Goal: Transaction & Acquisition: Purchase product/service

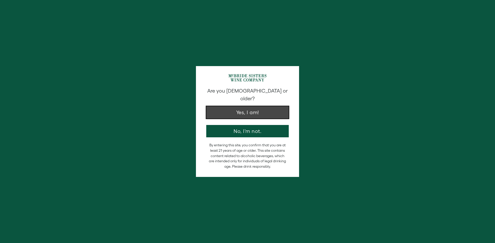
click at [227, 110] on button "Yes, I am!" at bounding box center [247, 112] width 82 height 12
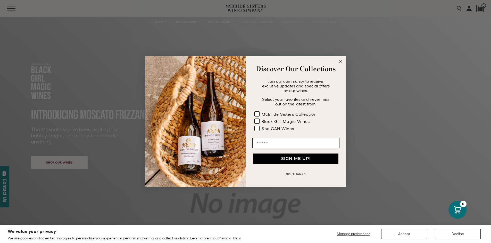
click at [344, 63] on form "Discover Our Collections Join our community to receive exclusive updates and sp…" at bounding box center [245, 121] width 201 height 131
click at [339, 60] on circle "Close dialog" at bounding box center [340, 62] width 6 height 6
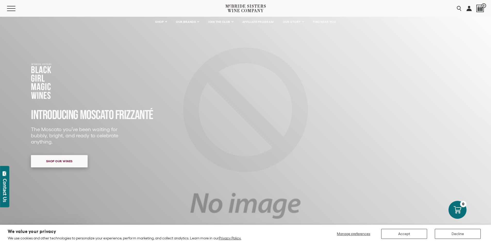
click at [79, 160] on span "Shop our wines" at bounding box center [59, 161] width 45 height 10
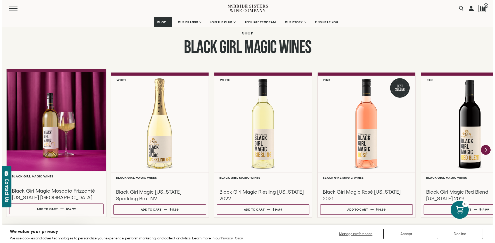
scroll to position [419, 0]
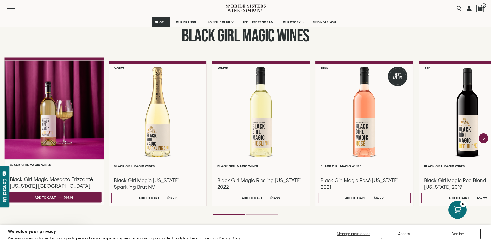
click at [76, 200] on button "Add to cart Regular price $14.99 Regular price Sale price $14.99 Unit price / p…" at bounding box center [54, 197] width 94 height 11
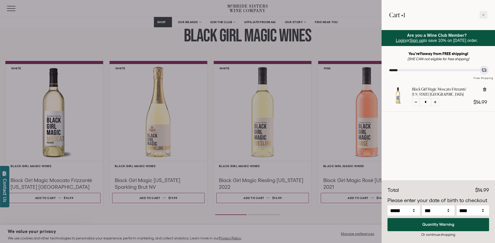
click at [282, 197] on div at bounding box center [247, 121] width 495 height 243
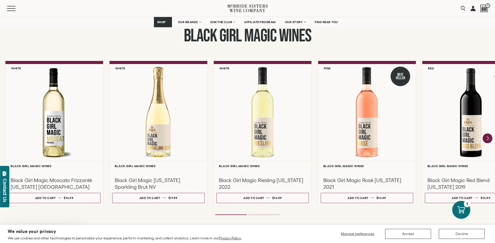
click at [282, 197] on button "Add to cart Regular price $14.99 Regular price Sale price $14.99 Unit price / p…" at bounding box center [262, 198] width 92 height 10
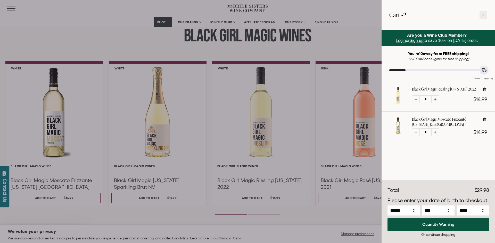
click at [78, 37] on div at bounding box center [247, 121] width 495 height 243
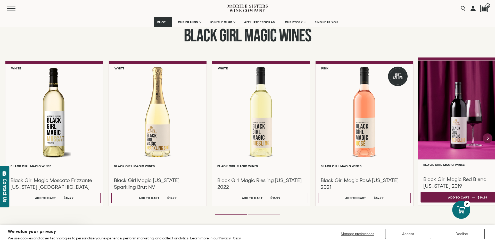
click at [449, 194] on div "Add to cart" at bounding box center [458, 198] width 21 height 8
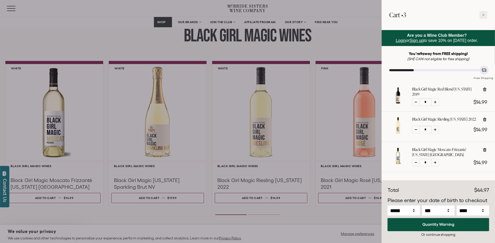
click at [360, 197] on div at bounding box center [247, 121] width 495 height 243
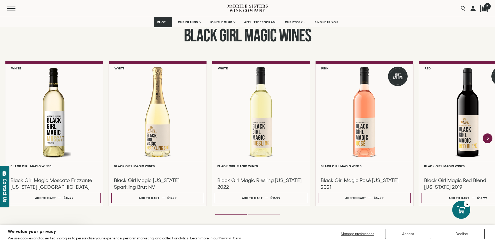
click at [483, 5] on div at bounding box center [484, 9] width 8 height 8
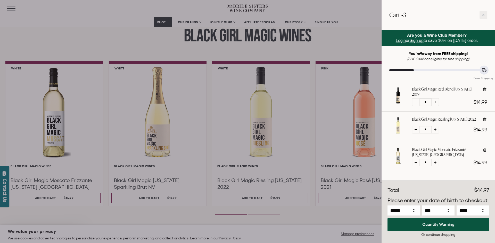
click at [314, 50] on div at bounding box center [247, 121] width 495 height 243
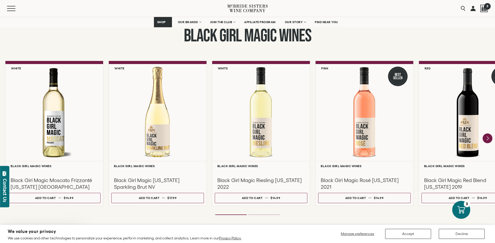
click at [484, 9] on div at bounding box center [484, 9] width 8 height 8
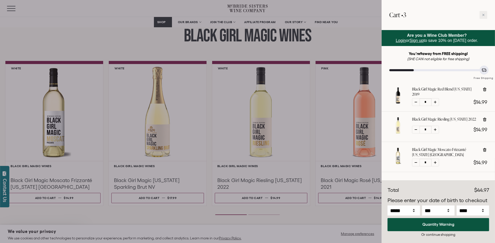
click at [354, 45] on div at bounding box center [247, 121] width 495 height 243
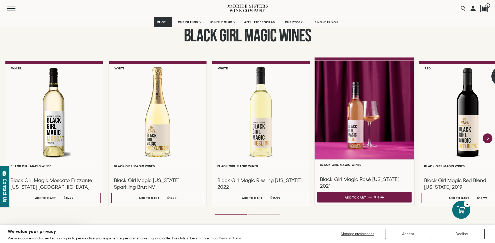
click at [371, 196] on button "Add to cart Regular price $14.99 Regular price Sale price $14.99 Unit price / p…" at bounding box center [364, 197] width 94 height 11
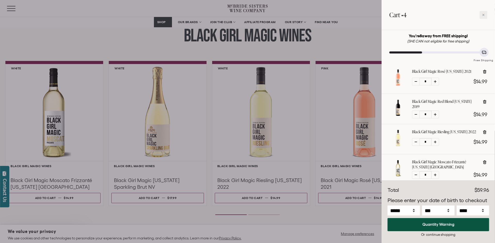
scroll to position [26, 0]
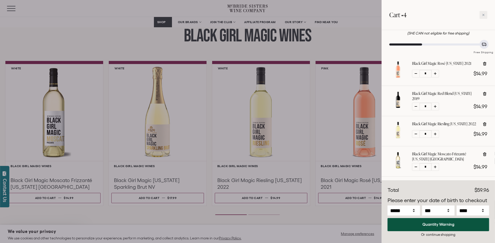
click at [328, 30] on div at bounding box center [247, 121] width 495 height 243
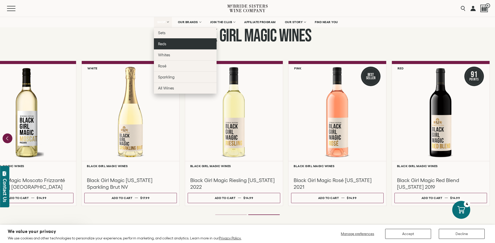
click at [164, 47] on link "Reds" at bounding box center [185, 43] width 63 height 11
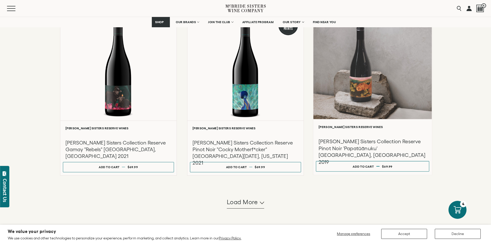
scroll to position [438, 0]
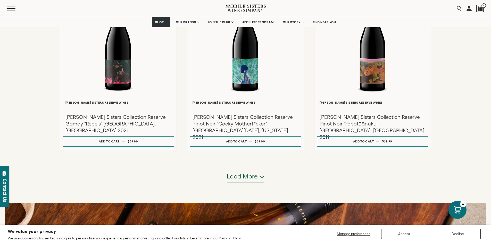
click at [241, 178] on span "Load more" at bounding box center [242, 176] width 31 height 9
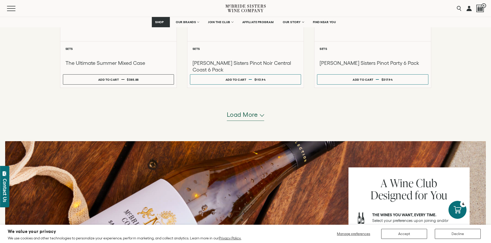
scroll to position [1004, 0]
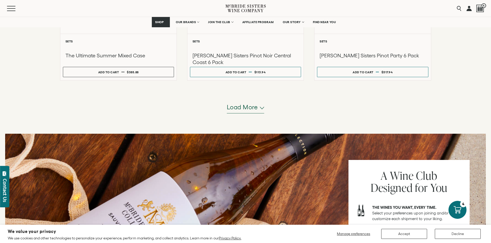
drag, startPoint x: 231, startPoint y: 111, endPoint x: 233, endPoint y: 108, distance: 3.4
click at [233, 108] on span "Load more" at bounding box center [242, 107] width 31 height 9
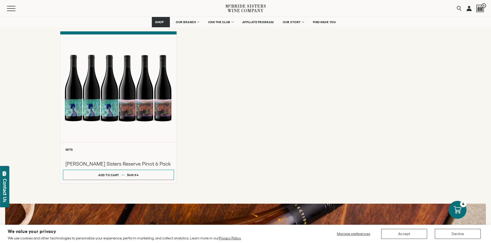
scroll to position [1108, 0]
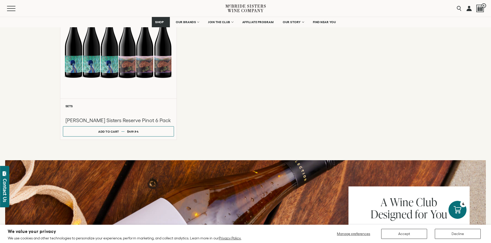
drag, startPoint x: 186, startPoint y: 112, endPoint x: 309, endPoint y: 115, distance: 122.4
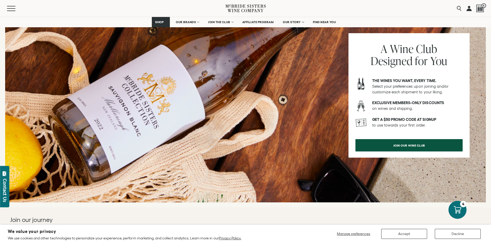
scroll to position [1262, 0]
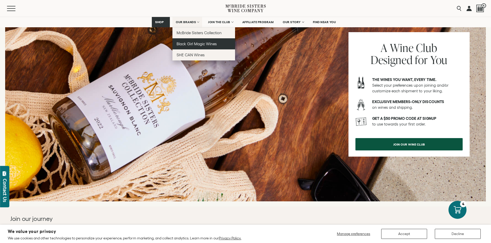
click at [179, 43] on span "Black Girl Magic Wines" at bounding box center [196, 44] width 40 height 4
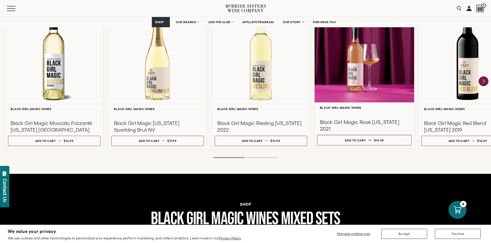
scroll to position [489, 0]
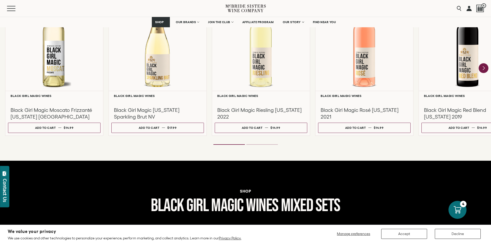
click at [262, 146] on div "**********" at bounding box center [245, 46] width 491 height 230
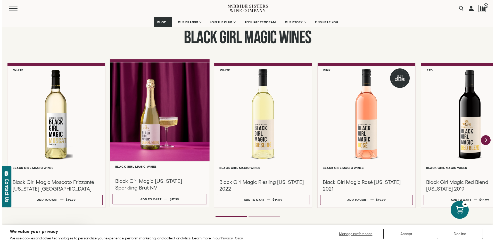
scroll to position [408, 0]
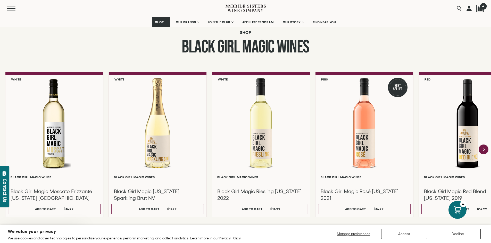
click at [481, 11] on div at bounding box center [480, 9] width 8 height 8
